Goal: Navigation & Orientation: Find specific page/section

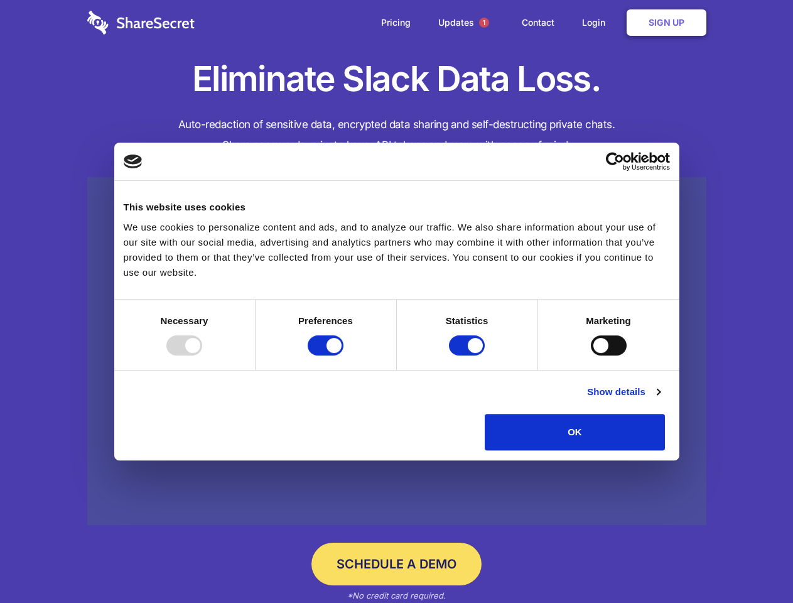
click at [202, 355] on div at bounding box center [184, 345] width 36 height 20
click at [344, 355] on input "Preferences" at bounding box center [326, 345] width 36 height 20
checkbox input "false"
click at [469, 355] on input "Statistics" at bounding box center [467, 345] width 36 height 20
checkbox input "false"
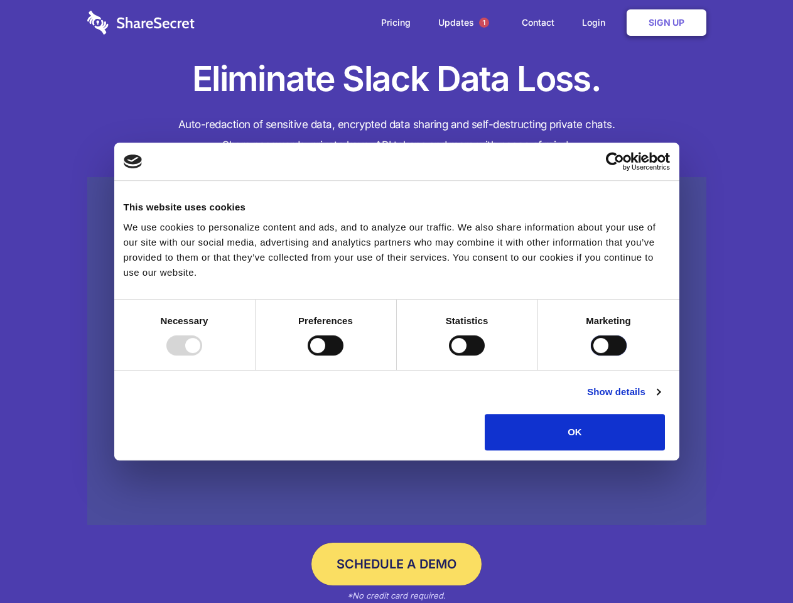
click at [591, 355] on input "Marketing" at bounding box center [609, 345] width 36 height 20
click at [660, 399] on link "Show details" at bounding box center [623, 391] width 73 height 15
checkbox input "true"
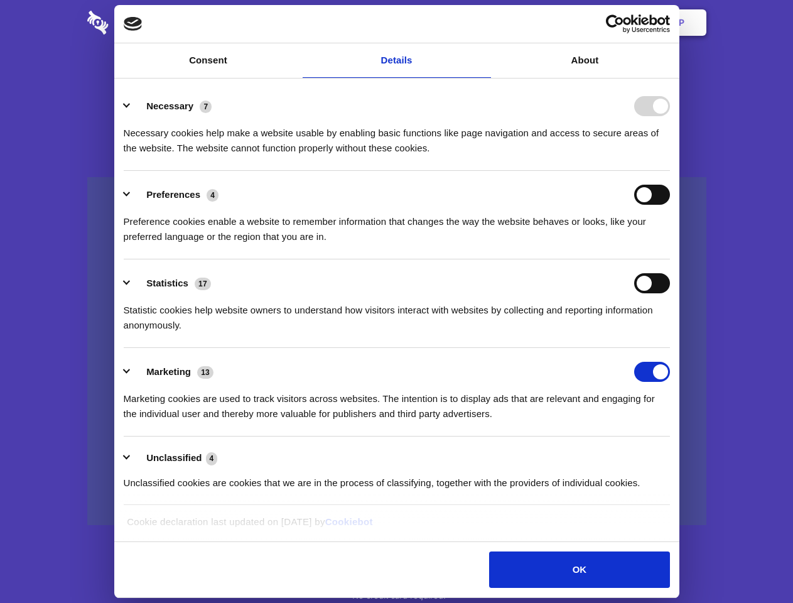
click at [670, 171] on li "Necessary 7 Necessary cookies help make a website usable by enabling basic func…" at bounding box center [397, 126] width 546 height 89
click at [484, 23] on span "1" at bounding box center [484, 23] width 10 height 10
